Goal: Task Accomplishment & Management: Manage account settings

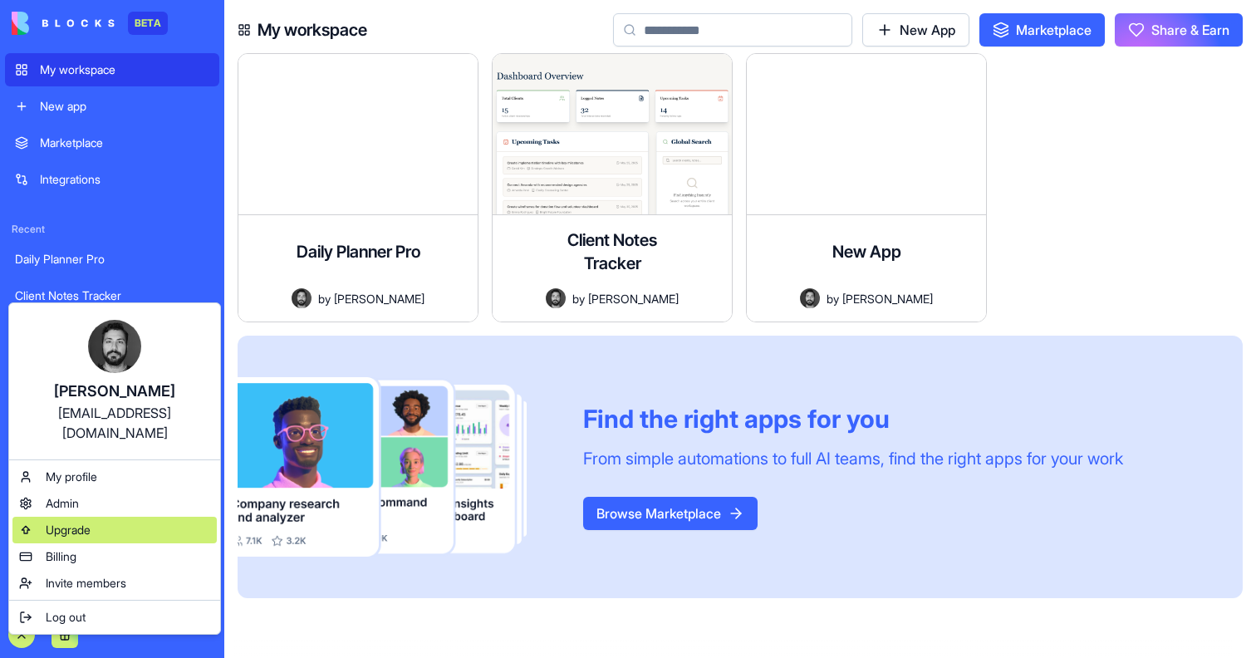
click at [61, 522] on span "Upgrade" at bounding box center [68, 530] width 45 height 17
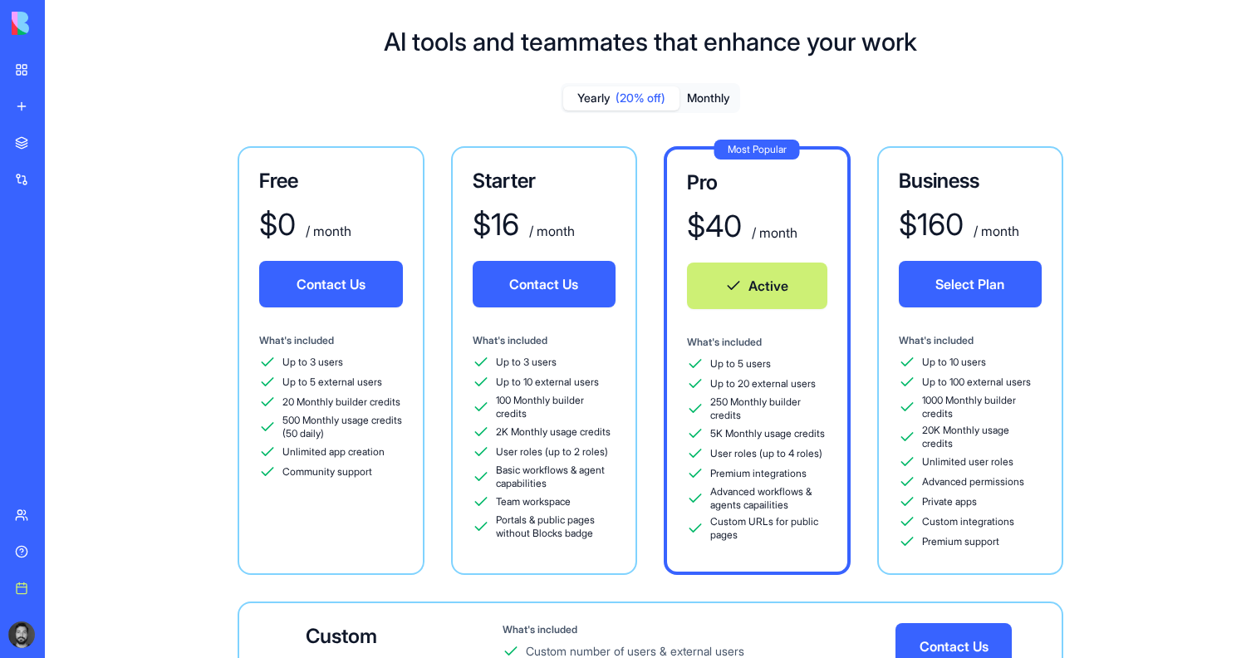
click at [65, 635] on button at bounding box center [65, 635] width 27 height 27
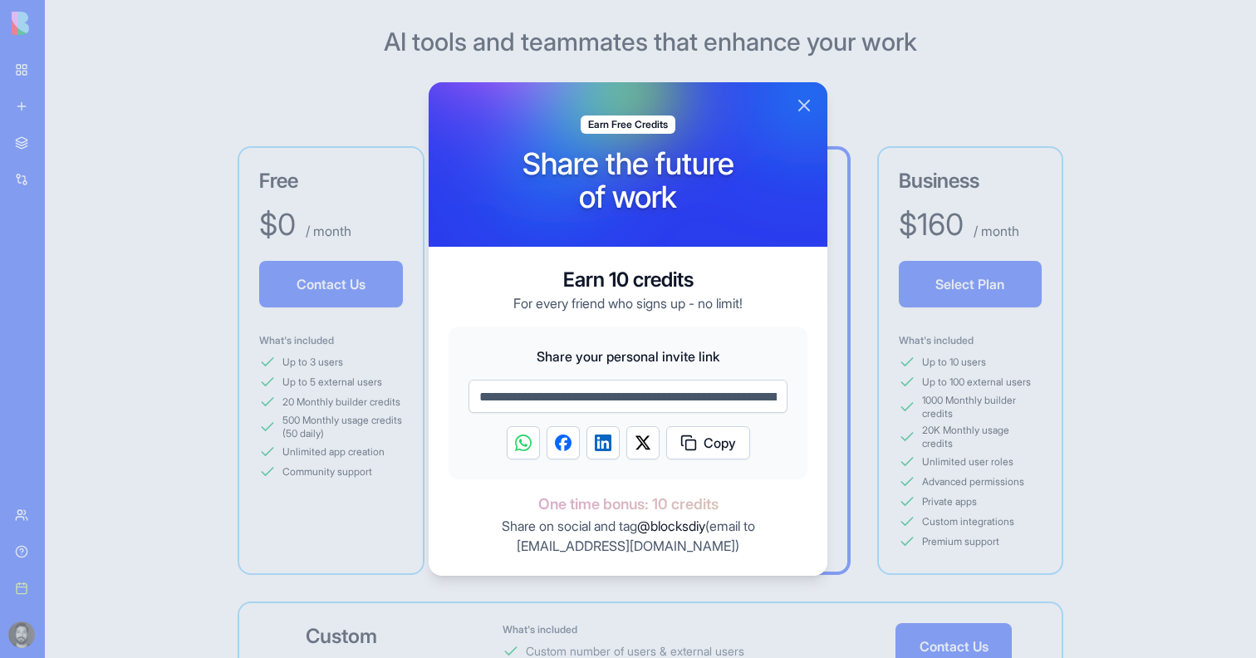
click at [805, 107] on button "Close" at bounding box center [804, 106] width 20 height 20
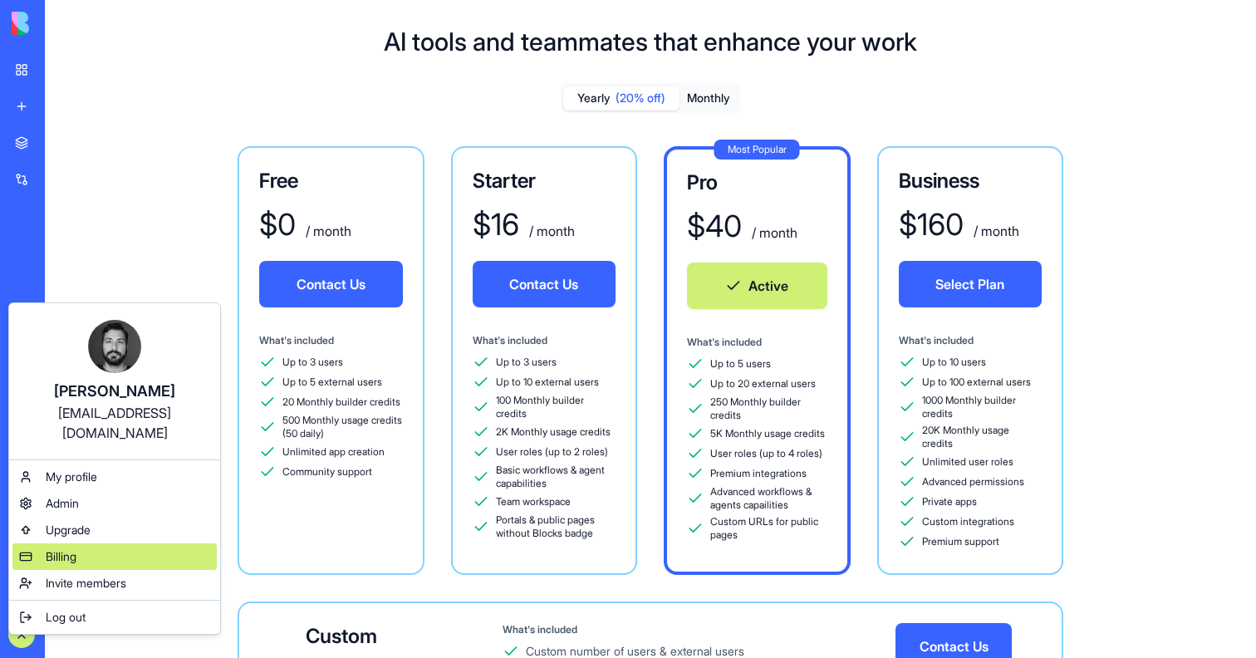
click at [73, 545] on div "Billing" at bounding box center [114, 556] width 204 height 27
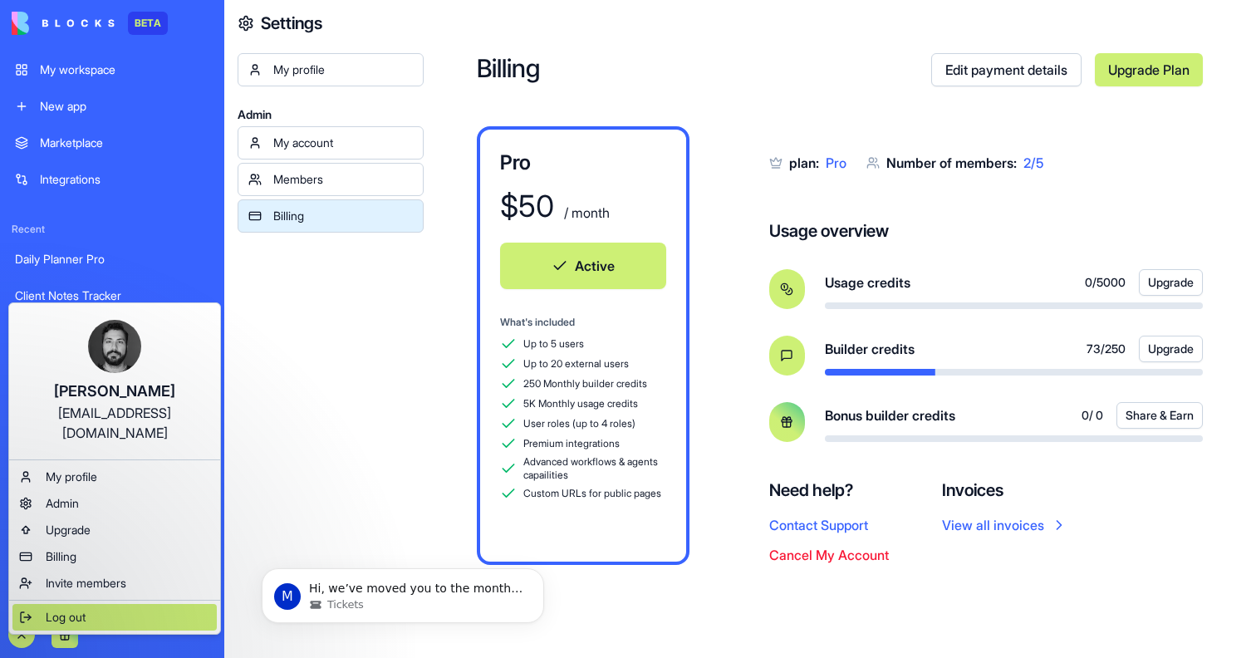
click at [62, 609] on span "Log out" at bounding box center [66, 617] width 40 height 17
